Goal: Task Accomplishment & Management: Use online tool/utility

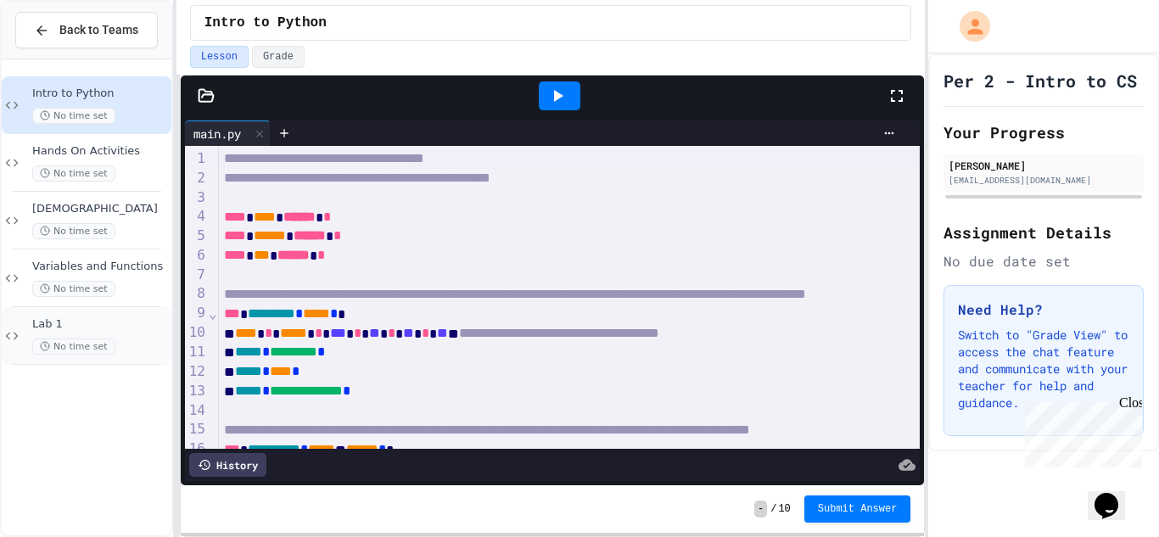
click at [109, 349] on span "No time set" at bounding box center [73, 346] width 83 height 16
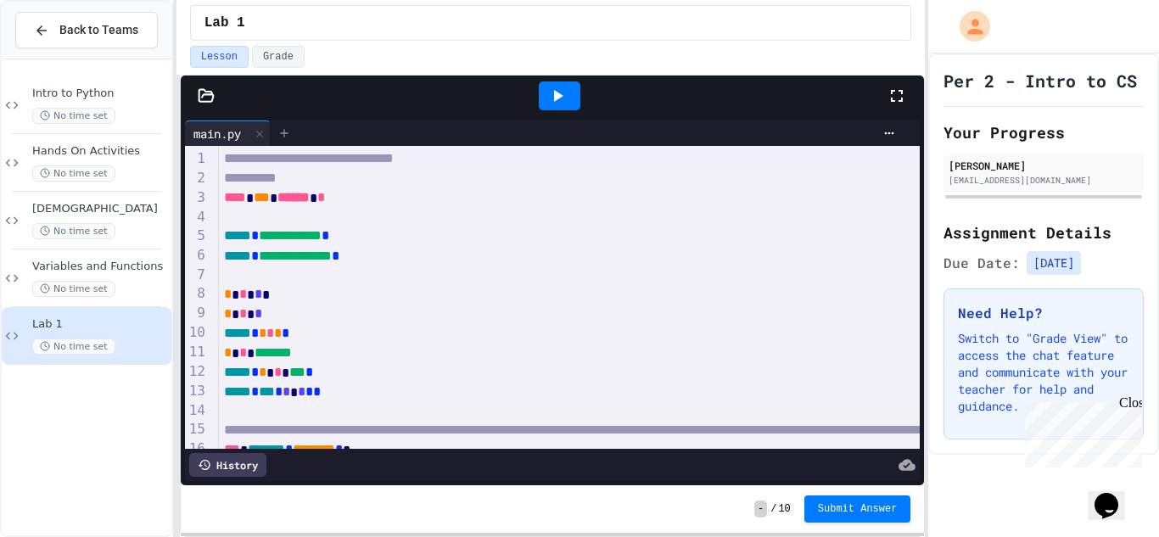
click at [284, 144] on div at bounding box center [284, 132] width 27 height 25
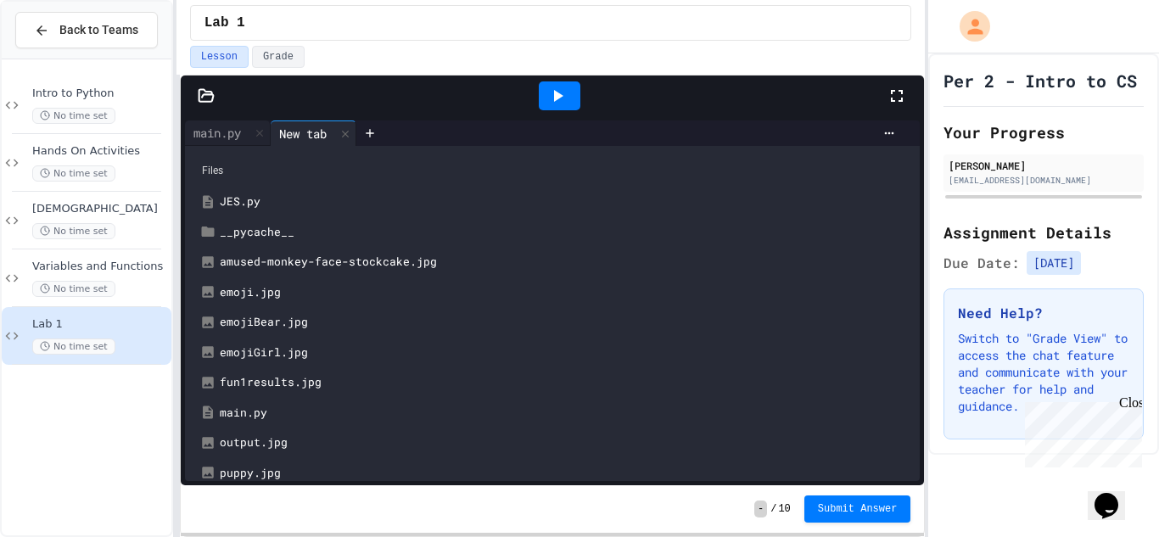
scroll to position [15, 0]
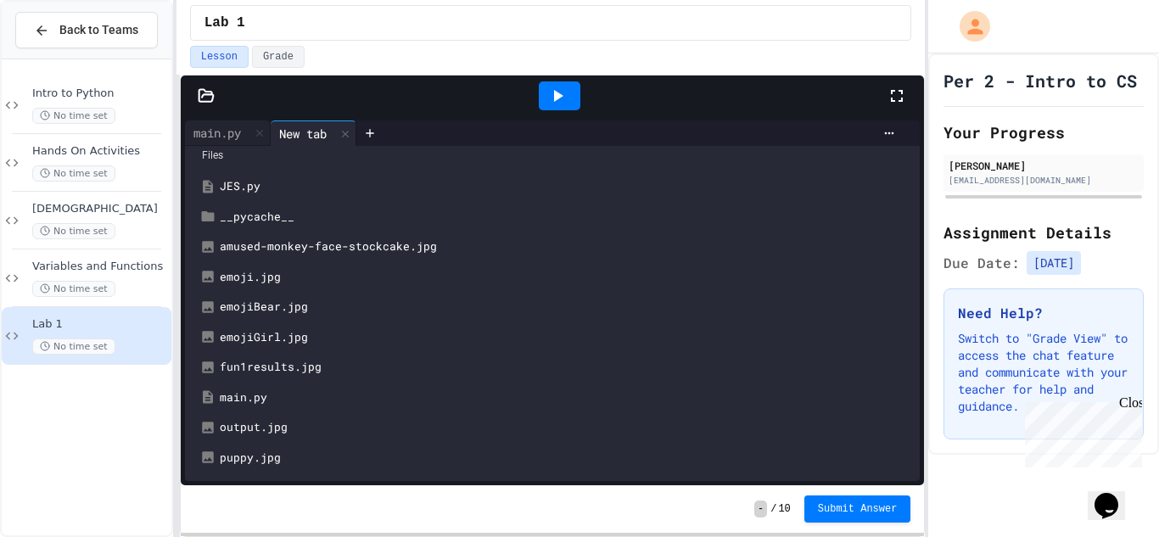
click at [248, 463] on div "puppy.jpg" at bounding box center [565, 458] width 690 height 17
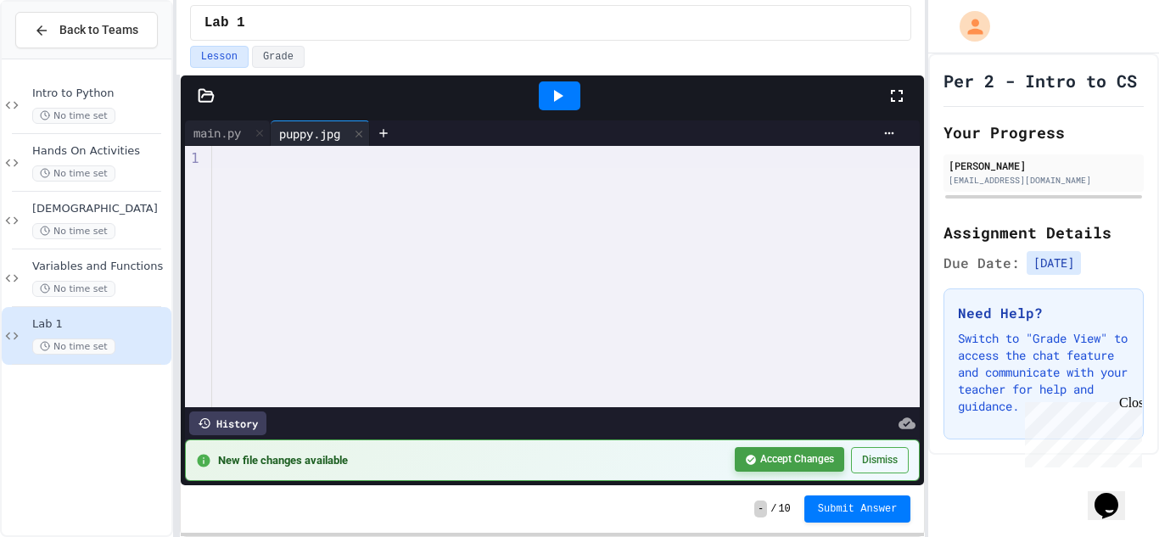
click at [820, 464] on button "Accept Changes" at bounding box center [788, 459] width 109 height 25
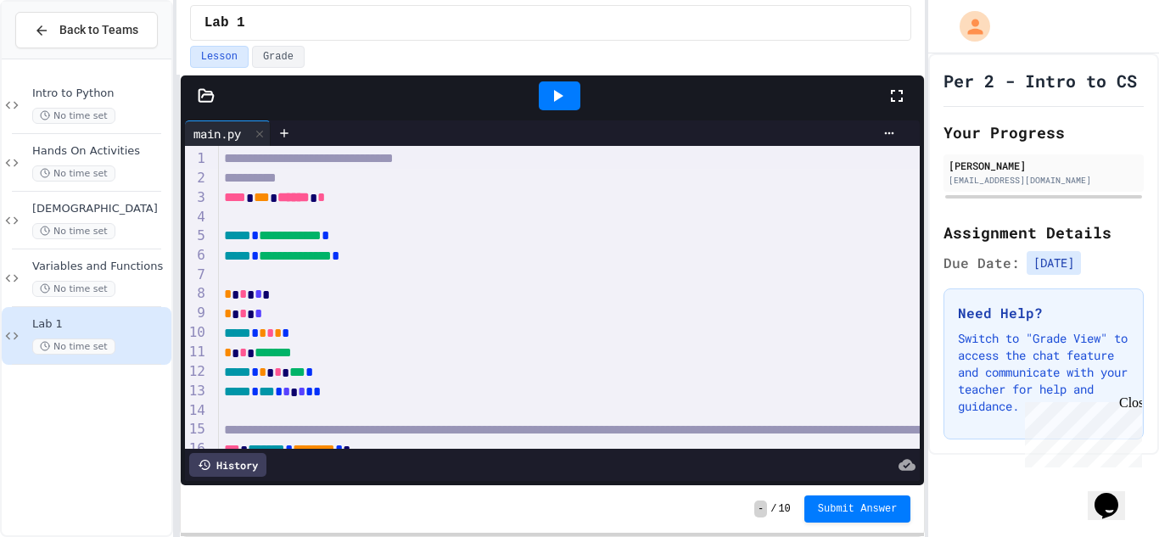
scroll to position [554, 0]
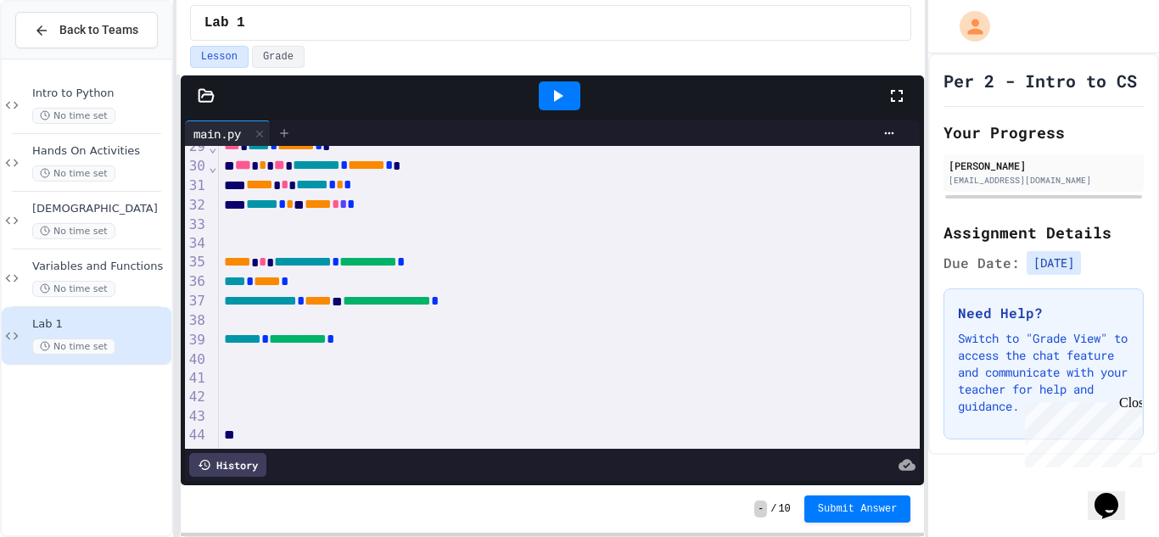
click at [298, 135] on div at bounding box center [284, 132] width 27 height 25
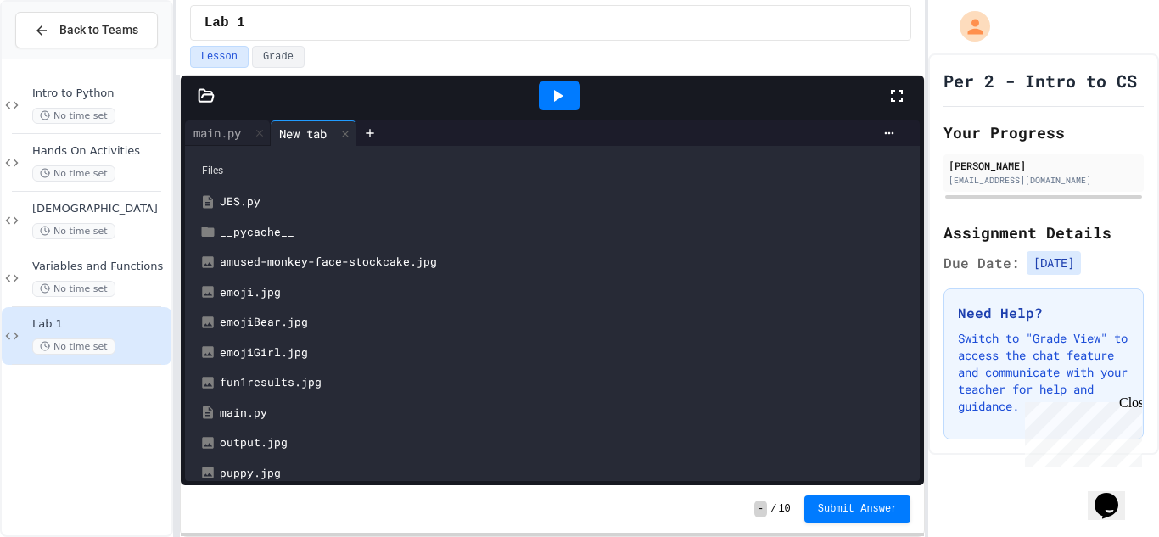
scroll to position [15, 0]
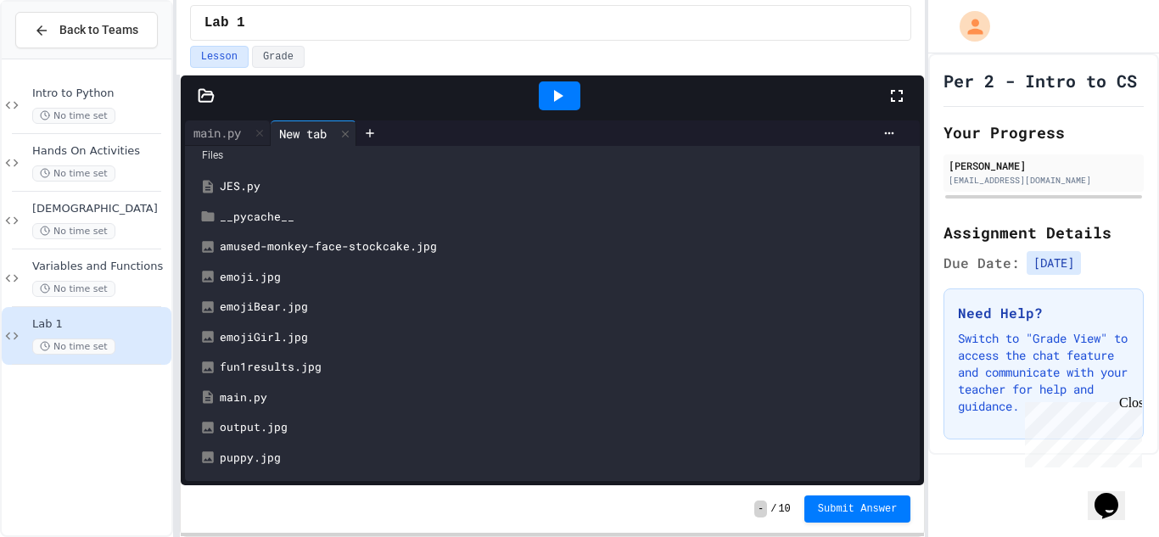
click at [288, 248] on div "amused-monkey-face-stockcake.jpg" at bounding box center [565, 246] width 690 height 17
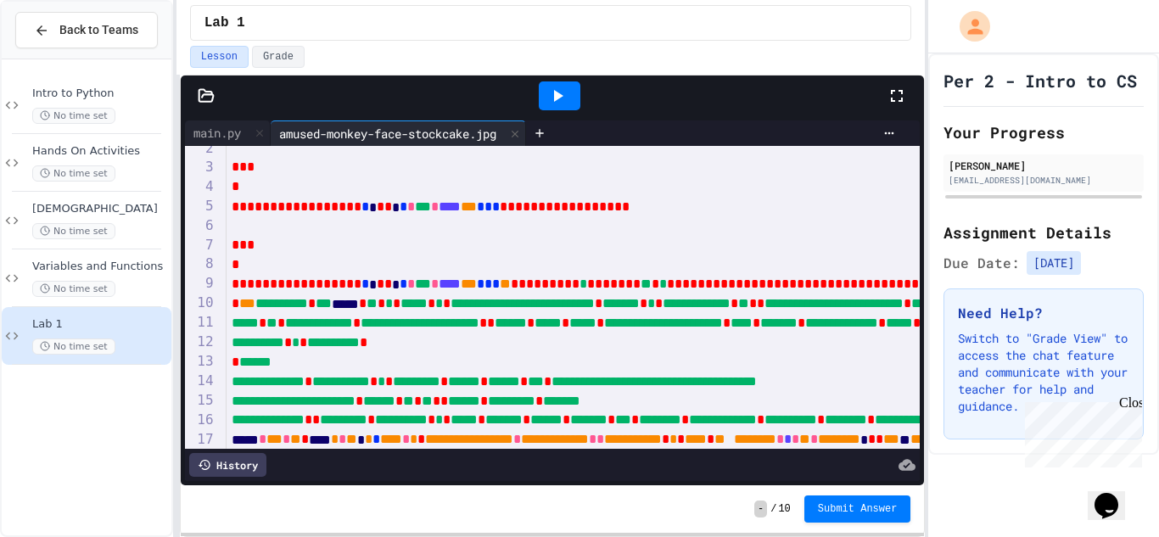
scroll to position [33, 0]
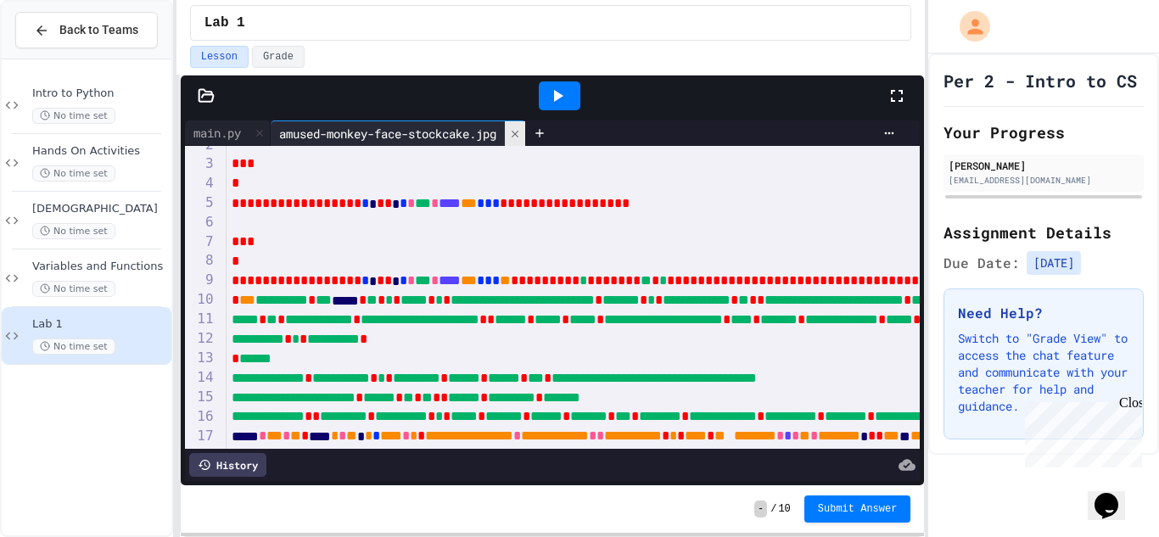
click at [525, 131] on div at bounding box center [515, 133] width 20 height 25
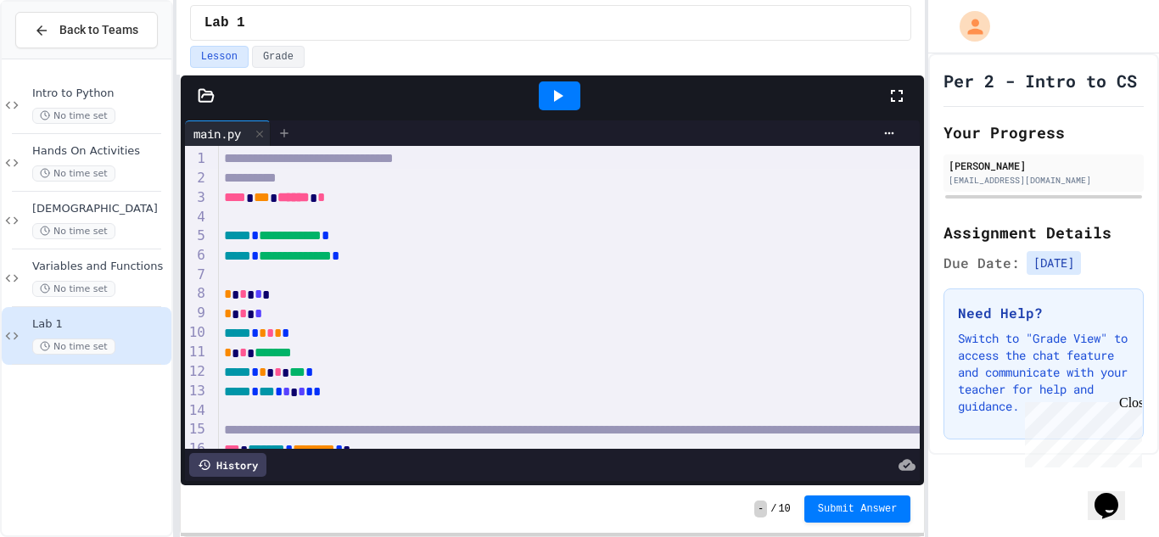
click at [295, 126] on div at bounding box center [284, 132] width 27 height 25
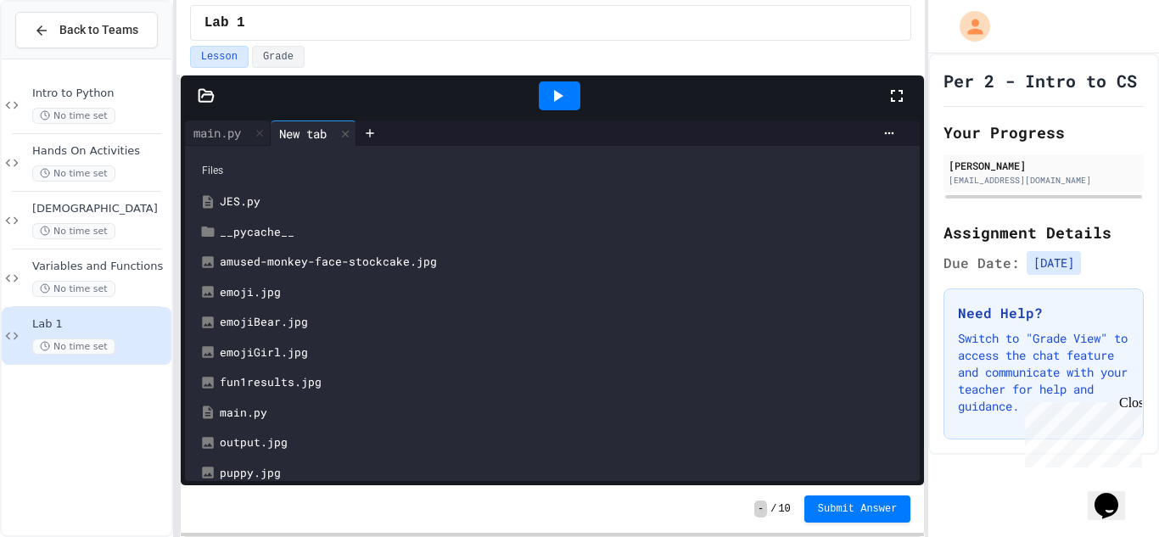
scroll to position [15, 0]
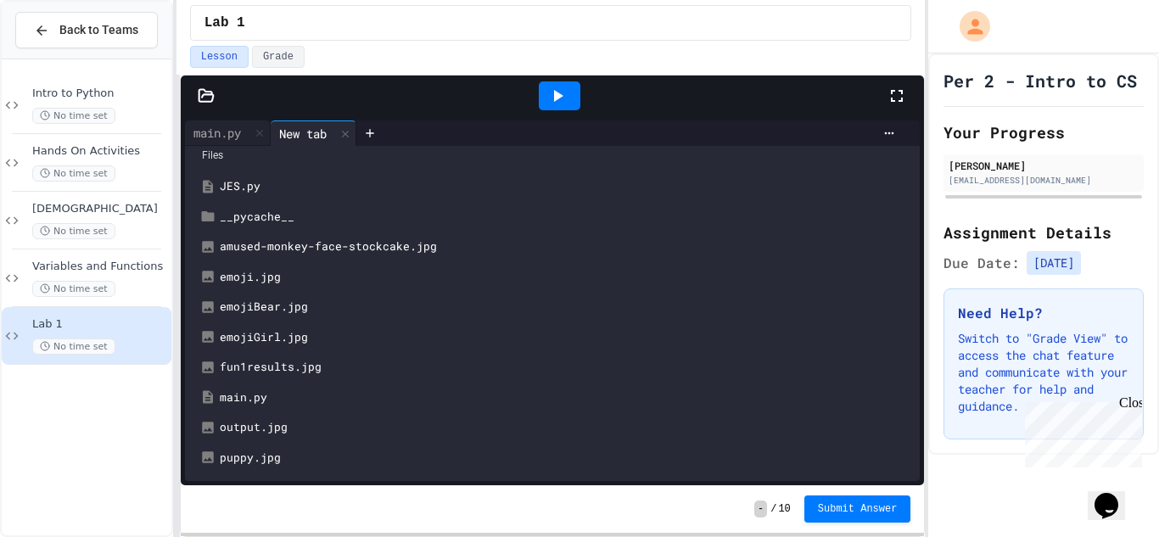
click at [245, 463] on div "puppy.jpg" at bounding box center [565, 458] width 690 height 17
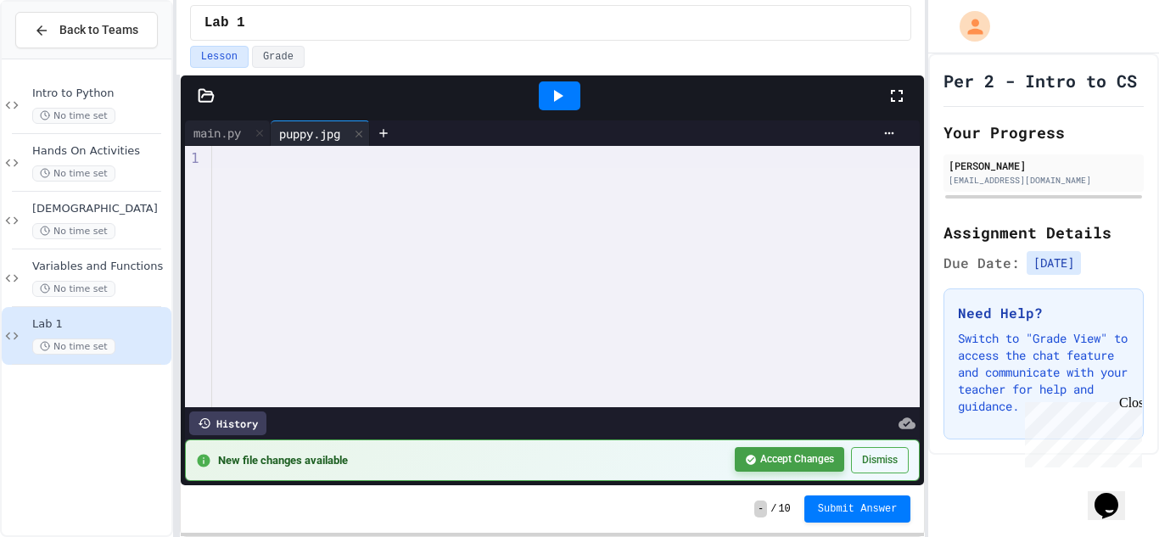
click at [791, 461] on button "Accept Changes" at bounding box center [788, 459] width 109 height 25
click at [867, 466] on button "Dismiss" at bounding box center [880, 460] width 58 height 26
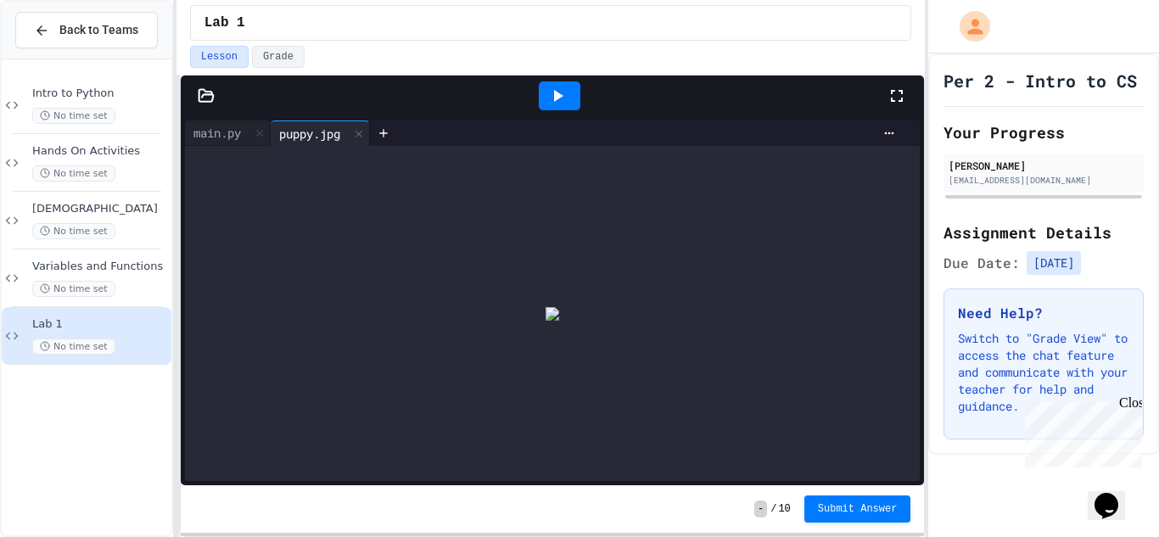
click at [363, 118] on div at bounding box center [560, 96] width 656 height 46
click at [363, 135] on icon at bounding box center [359, 134] width 12 height 12
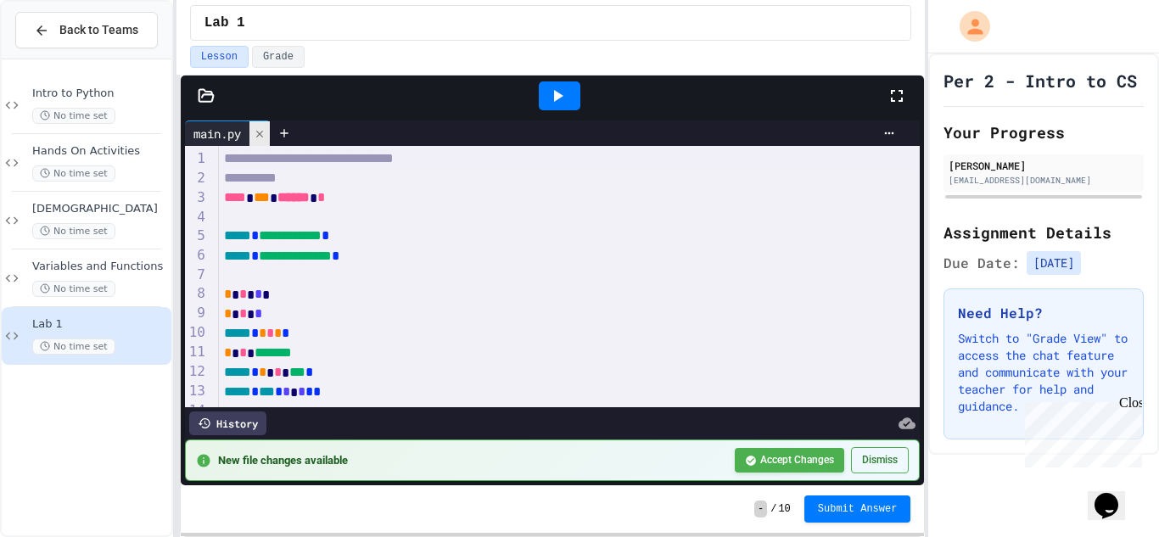
click at [261, 136] on icon at bounding box center [260, 134] width 12 height 12
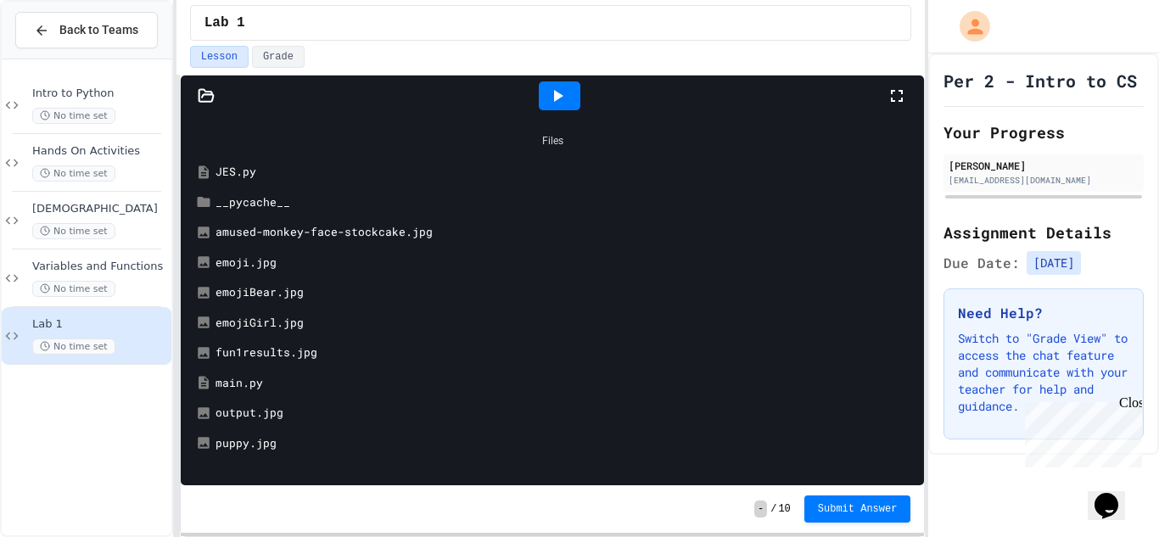
click at [280, 173] on div "JES.py" at bounding box center [564, 172] width 699 height 17
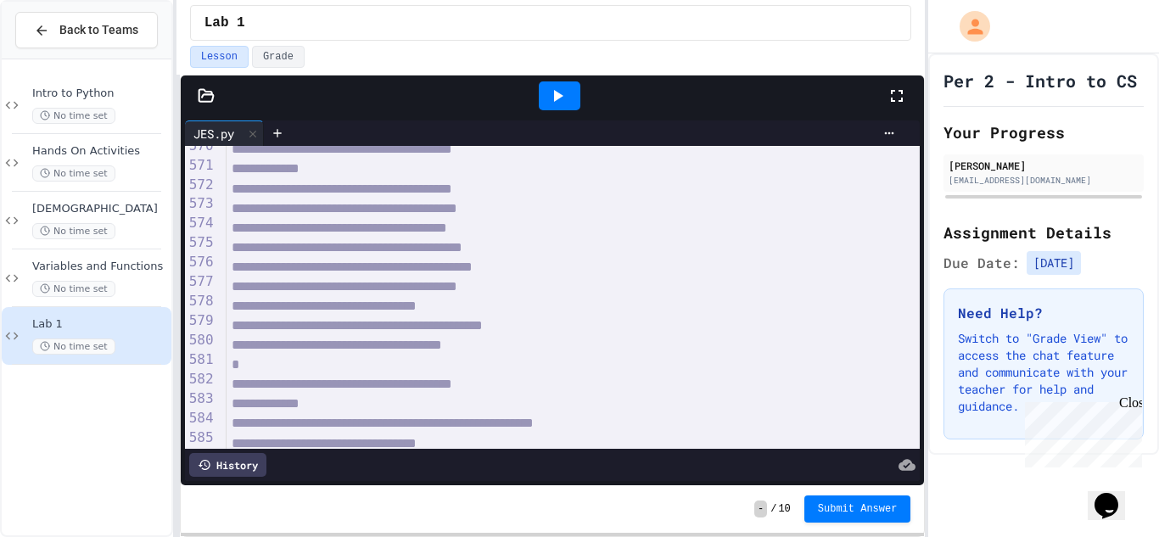
scroll to position [11327, 0]
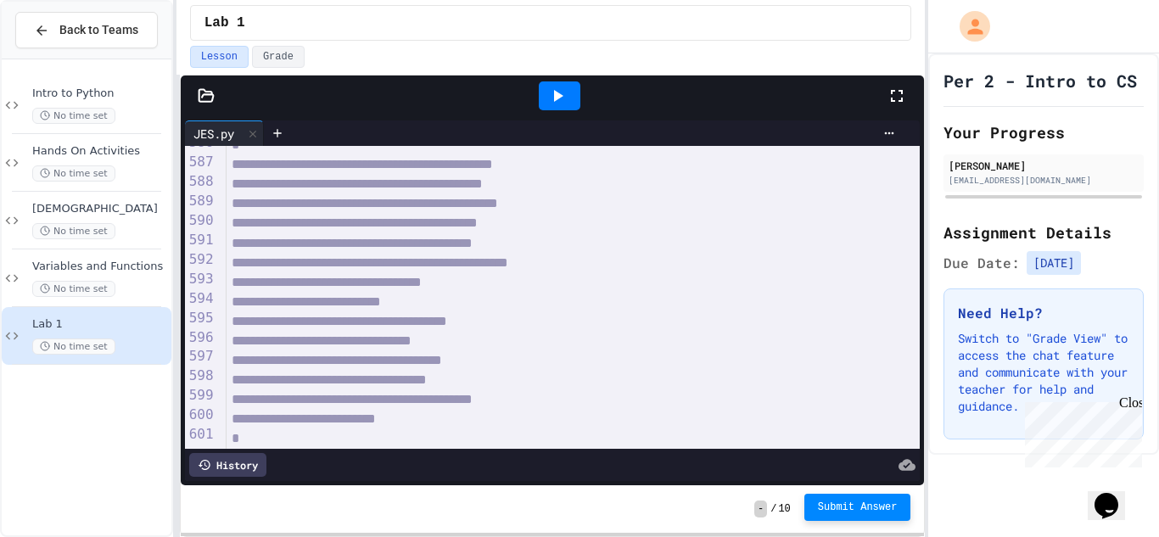
click at [865, 511] on span "Submit Answer" at bounding box center [858, 507] width 80 height 14
